Goal: Check status: Check status

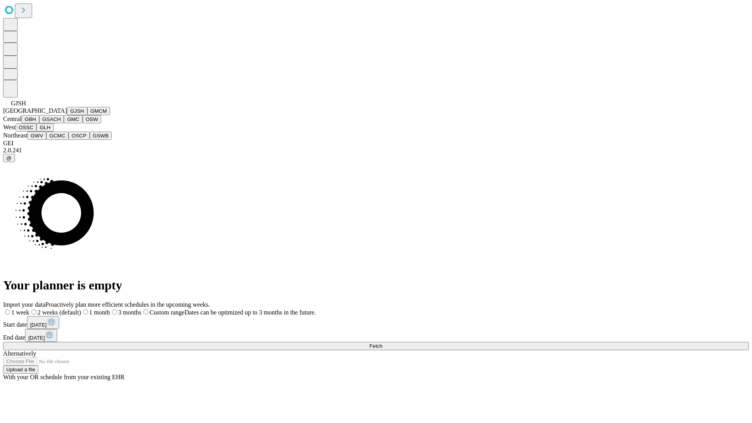
click at [67, 115] on button "GJSH" at bounding box center [77, 111] width 20 height 8
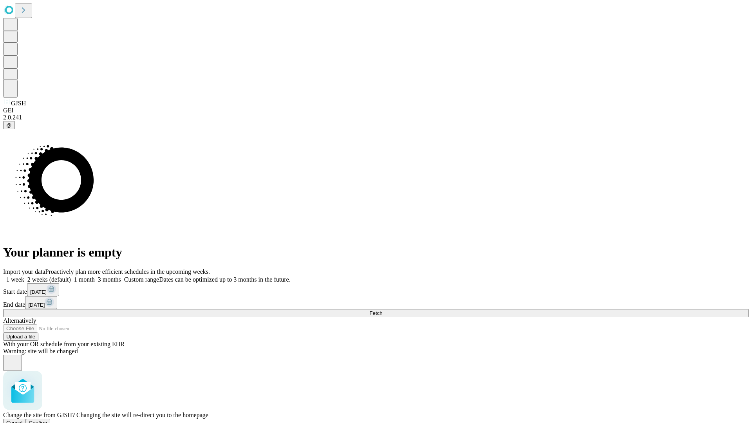
click at [47, 420] on span "Confirm" at bounding box center [38, 423] width 18 height 6
click at [71, 276] on label "2 weeks (default)" at bounding box center [47, 279] width 47 height 7
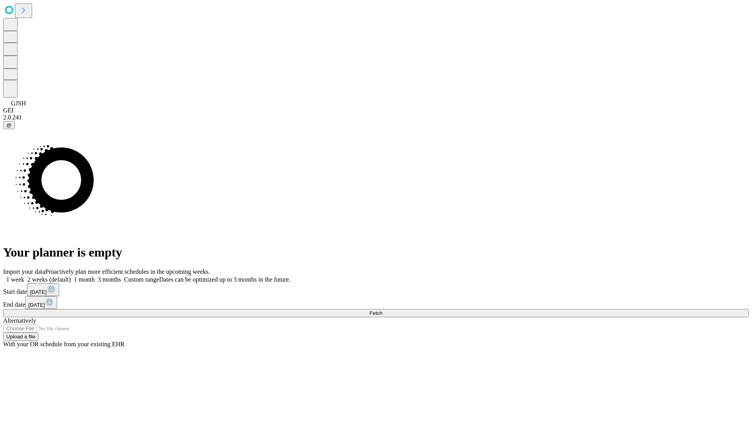
click at [382, 310] on span "Fetch" at bounding box center [375, 313] width 13 height 6
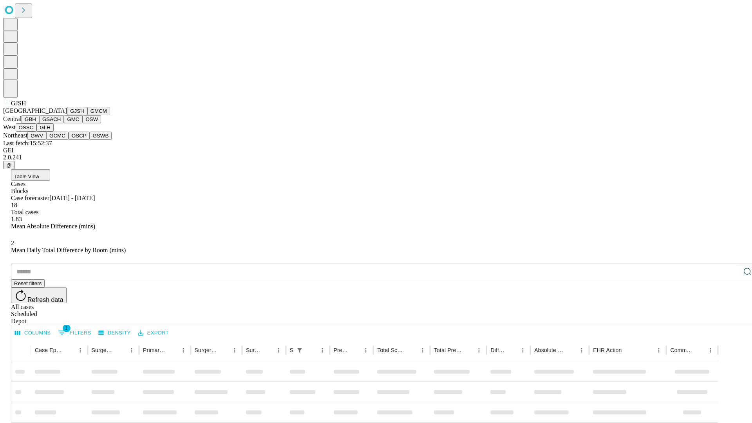
click at [87, 115] on button "GMCM" at bounding box center [98, 111] width 23 height 8
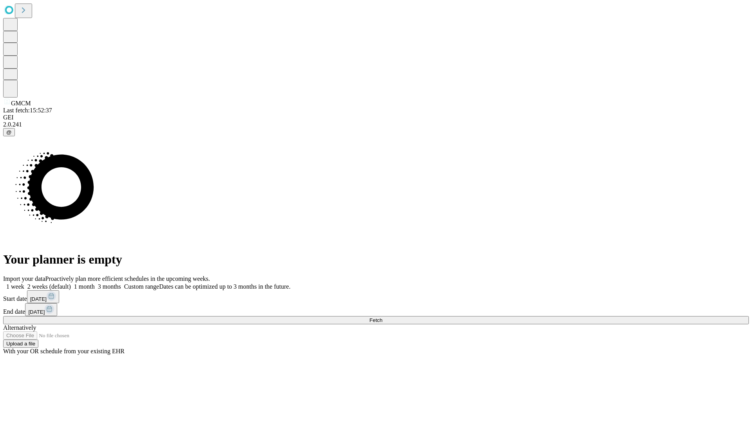
click at [71, 283] on label "2 weeks (default)" at bounding box center [47, 286] width 47 height 7
click at [382, 317] on span "Fetch" at bounding box center [375, 320] width 13 height 6
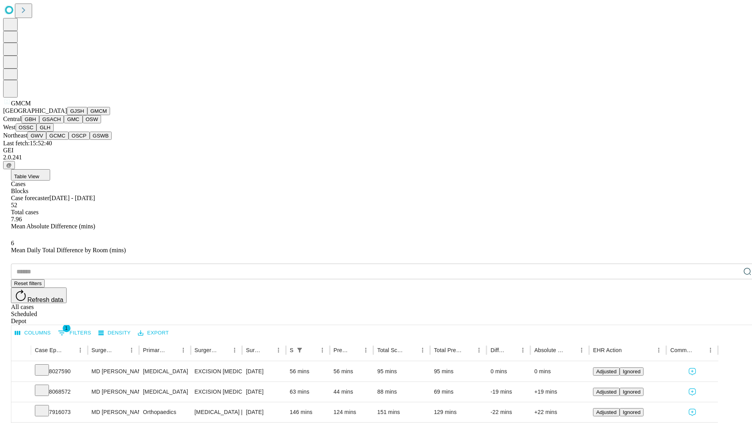
click at [39, 123] on button "GBH" at bounding box center [31, 119] width 18 height 8
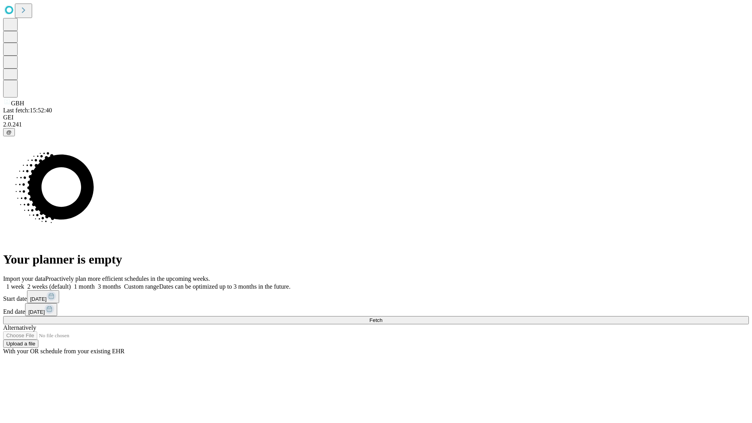
click at [71, 283] on label "2 weeks (default)" at bounding box center [47, 286] width 47 height 7
click at [382, 317] on span "Fetch" at bounding box center [375, 320] width 13 height 6
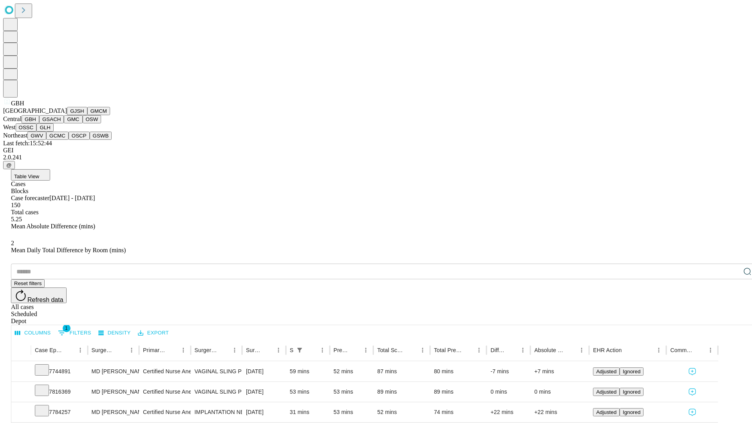
click at [61, 123] on button "GSACH" at bounding box center [51, 119] width 25 height 8
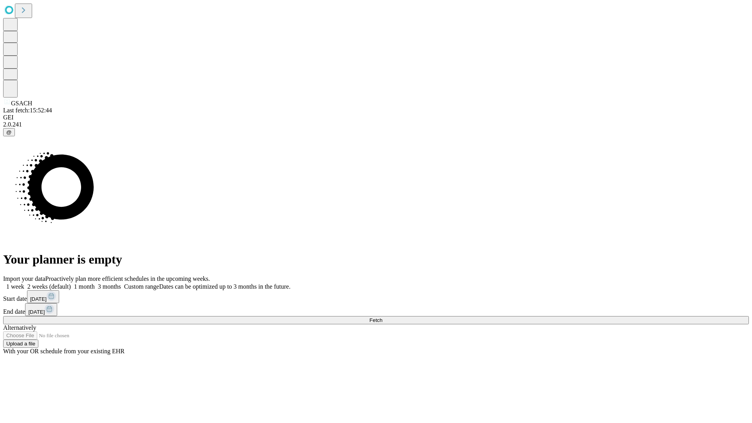
click at [71, 283] on label "2 weeks (default)" at bounding box center [47, 286] width 47 height 7
click at [382, 317] on span "Fetch" at bounding box center [375, 320] width 13 height 6
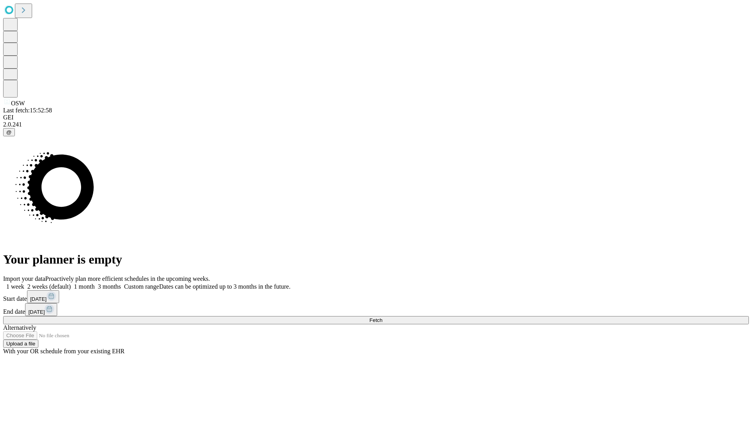
click at [71, 283] on label "2 weeks (default)" at bounding box center [47, 286] width 47 height 7
click at [382, 317] on span "Fetch" at bounding box center [375, 320] width 13 height 6
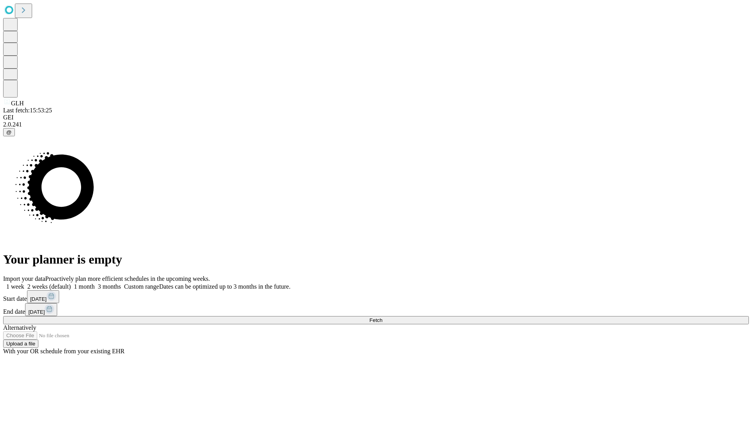
click at [382, 317] on span "Fetch" at bounding box center [375, 320] width 13 height 6
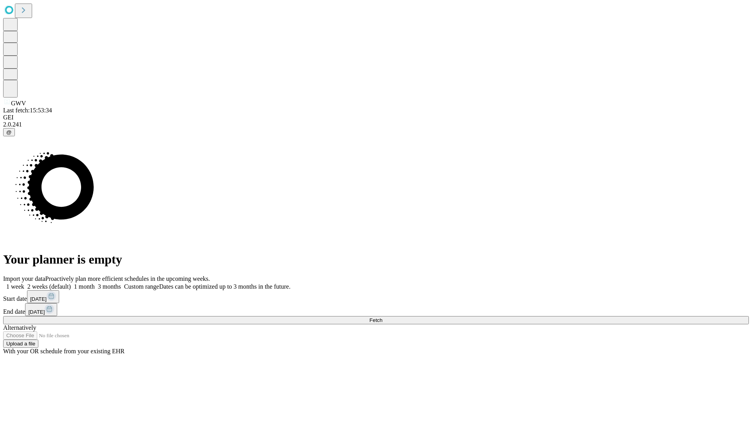
click at [71, 283] on label "2 weeks (default)" at bounding box center [47, 286] width 47 height 7
click at [382, 317] on span "Fetch" at bounding box center [375, 320] width 13 height 6
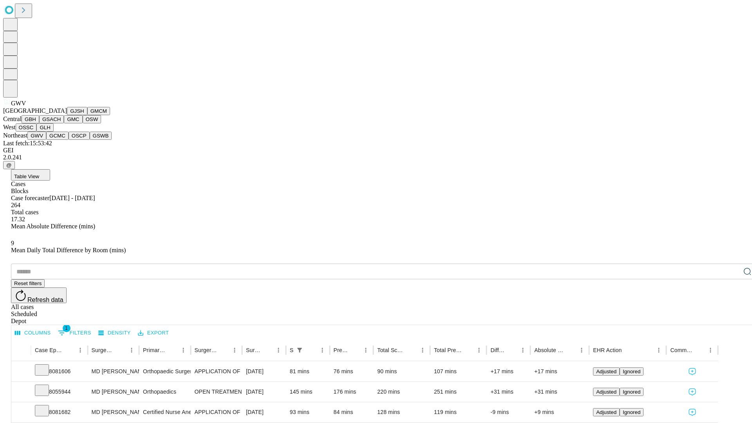
click at [61, 140] on button "GCMC" at bounding box center [57, 136] width 22 height 8
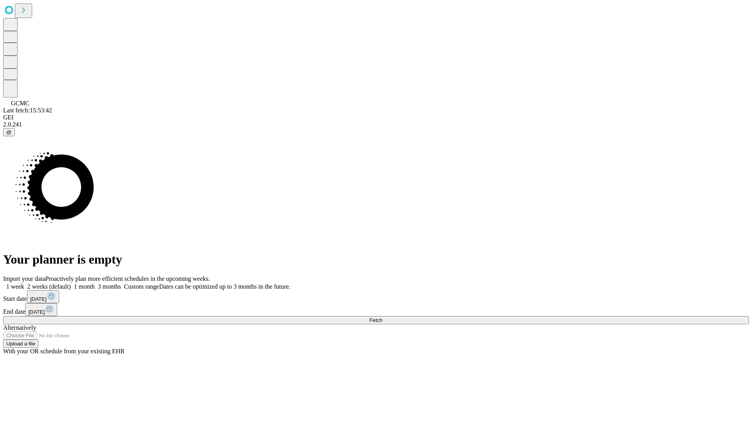
click at [71, 283] on label "2 weeks (default)" at bounding box center [47, 286] width 47 height 7
click at [382, 317] on span "Fetch" at bounding box center [375, 320] width 13 height 6
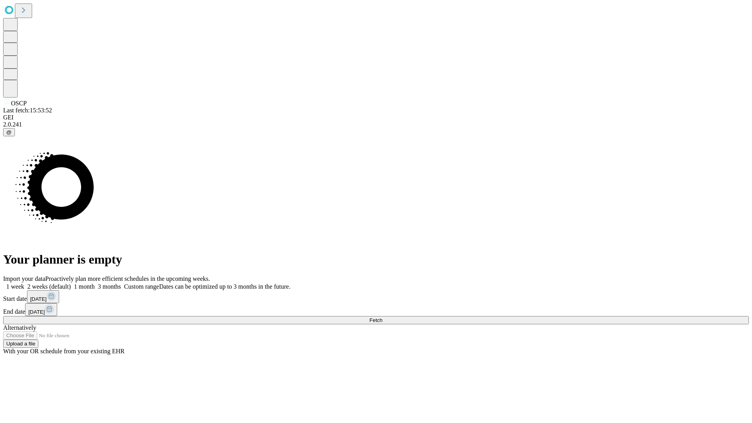
click at [71, 283] on label "2 weeks (default)" at bounding box center [47, 286] width 47 height 7
click at [382, 317] on span "Fetch" at bounding box center [375, 320] width 13 height 6
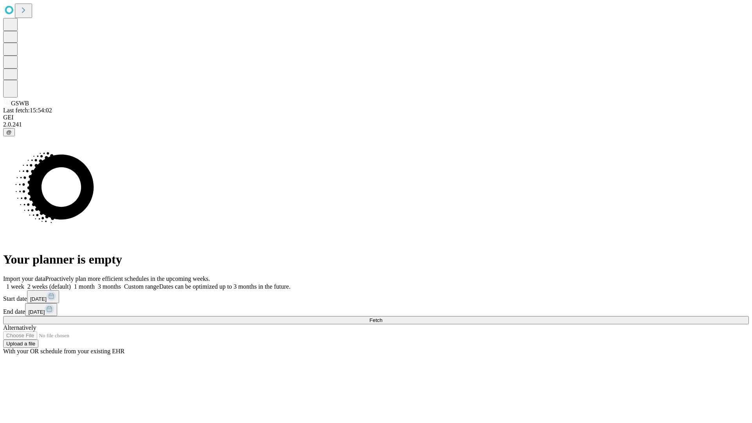
click at [382, 317] on span "Fetch" at bounding box center [375, 320] width 13 height 6
